Goal: Task Accomplishment & Management: Complete application form

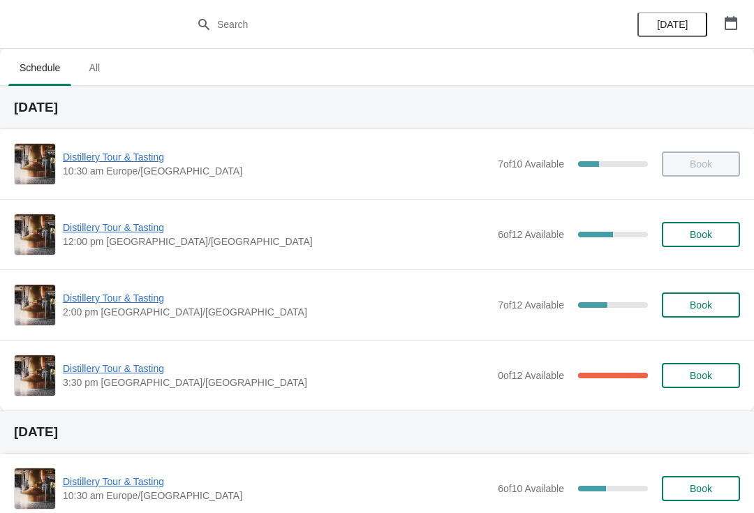
click at [128, 232] on span "Distillery Tour & Tasting" at bounding box center [277, 227] width 428 height 14
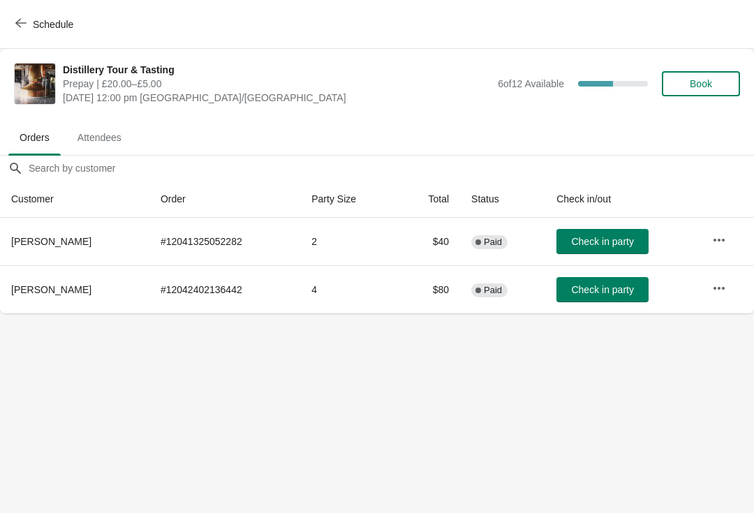
click at [606, 290] on span "Check in party" at bounding box center [602, 289] width 62 height 11
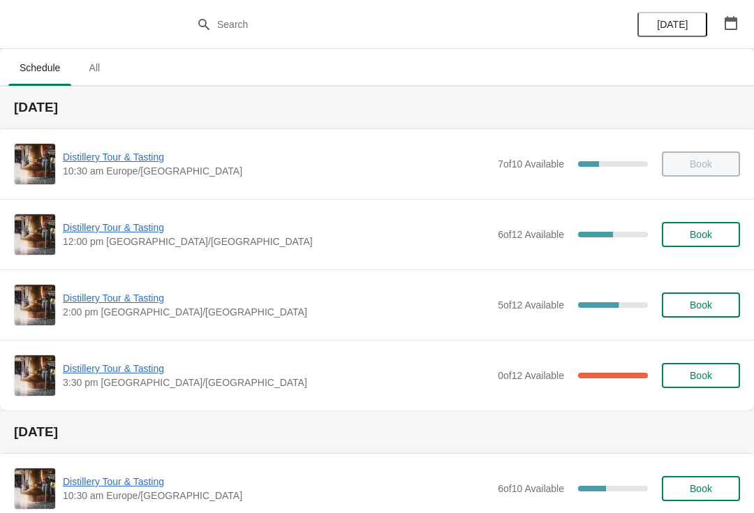
click at [112, 233] on span "Distillery Tour & Tasting" at bounding box center [277, 227] width 428 height 14
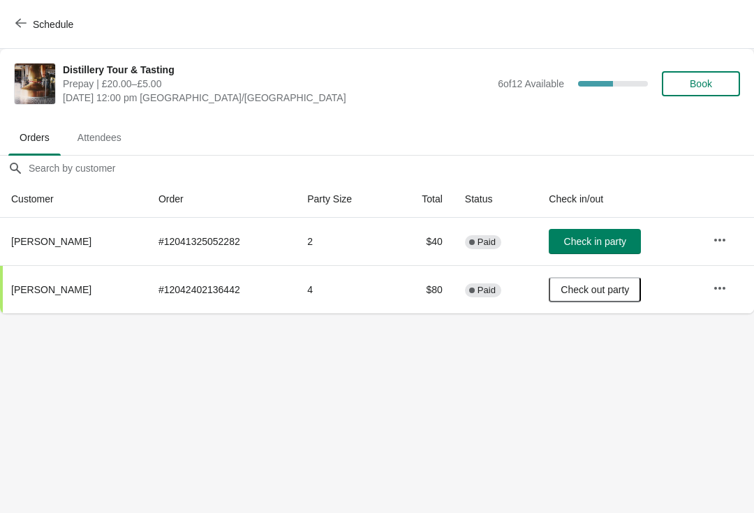
click at [595, 247] on span "Check in party" at bounding box center [595, 241] width 62 height 11
click at [710, 87] on span "Book" at bounding box center [700, 83] width 22 height 11
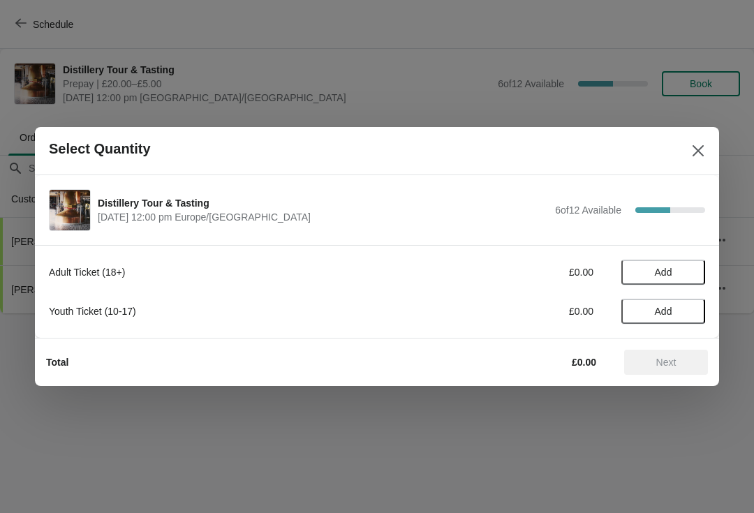
click at [656, 270] on span "Add" at bounding box center [662, 272] width 17 height 11
click at [689, 269] on icon at bounding box center [687, 272] width 15 height 15
click at [666, 361] on span "Next" at bounding box center [666, 362] width 20 height 11
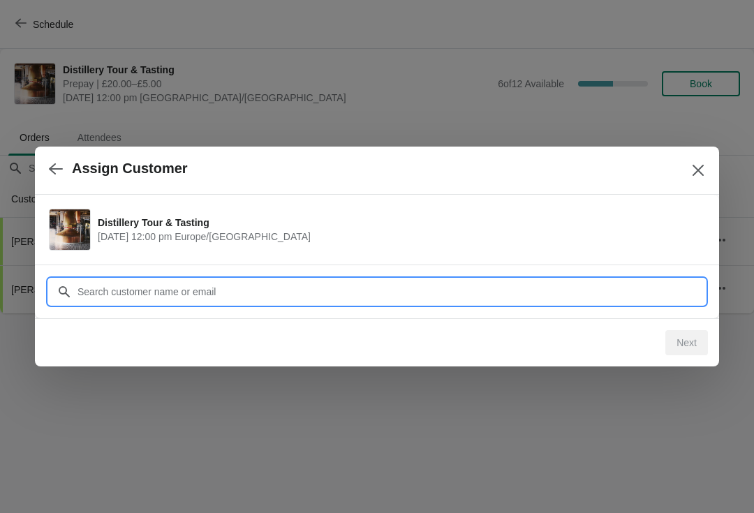
click at [237, 292] on input "Customer" at bounding box center [391, 291] width 628 height 25
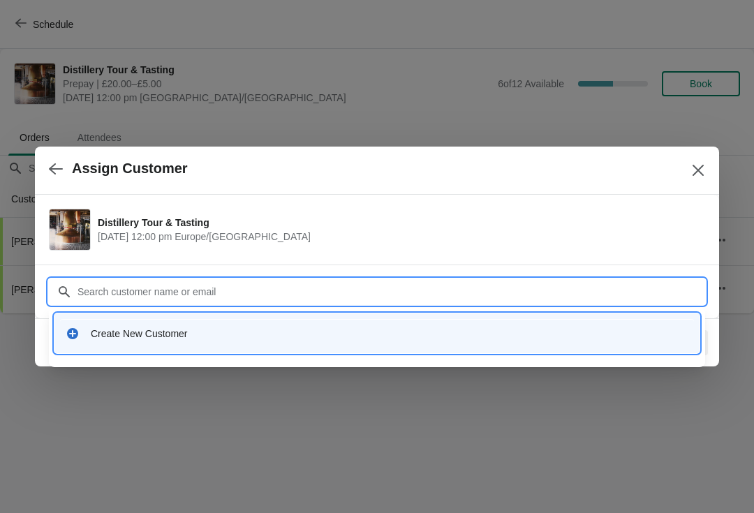
click at [291, 343] on div "Create New Customer" at bounding box center [377, 333] width 634 height 29
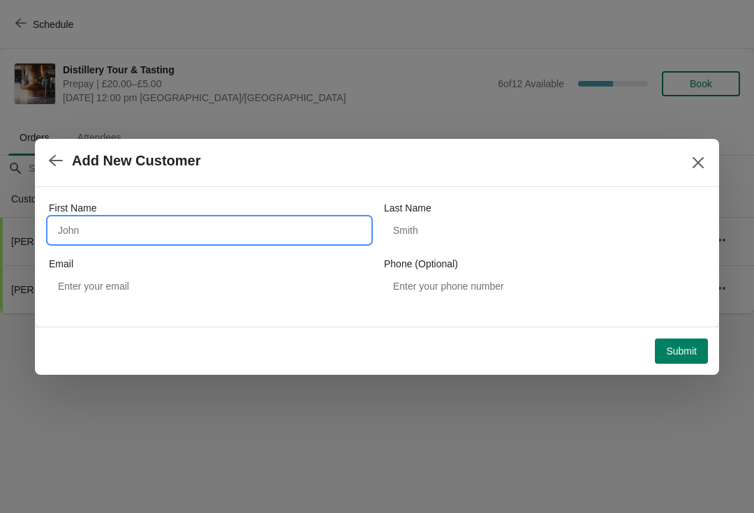
click at [222, 239] on input "First Name" at bounding box center [209, 230] width 321 height 25
type input "Charlotte"
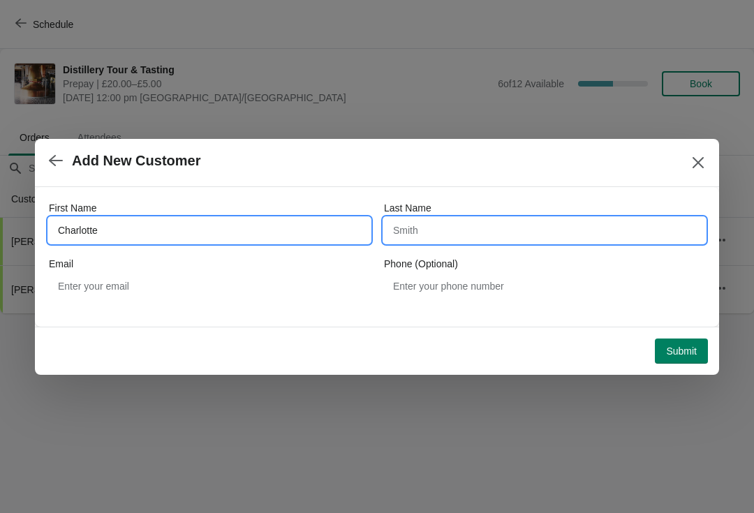
click at [502, 240] on input "Last Name" at bounding box center [544, 230] width 321 height 25
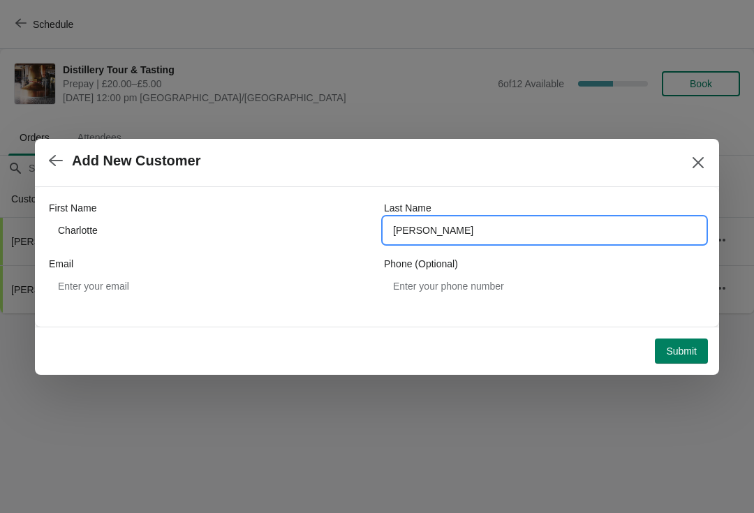
type input "[PERSON_NAME]"
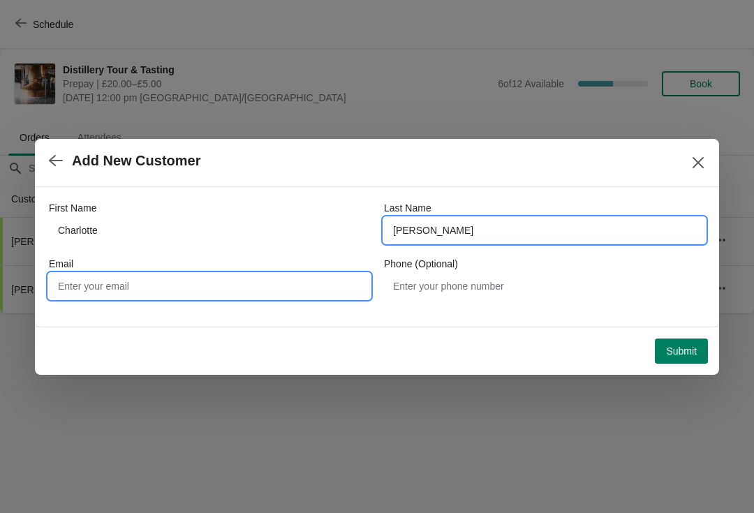
click at [213, 294] on input "Email" at bounding box center [209, 286] width 321 height 25
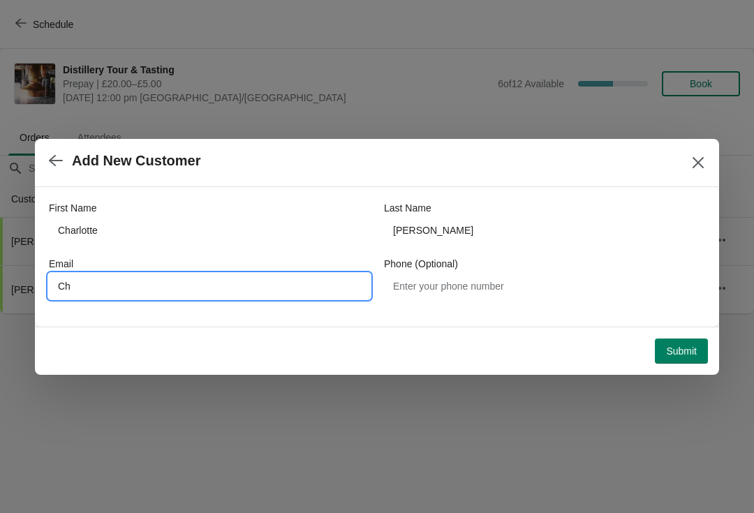
type input "C"
type input "[EMAIL_ADDRESS][DOMAIN_NAME]"
